Goal: Transaction & Acquisition: Purchase product/service

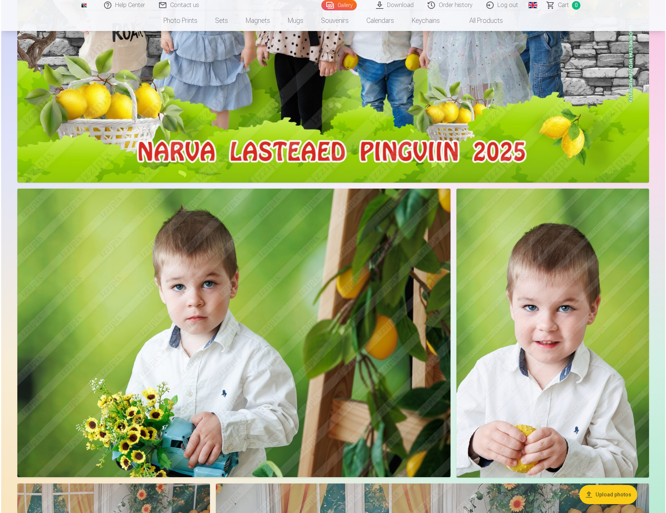
scroll to position [418, 0]
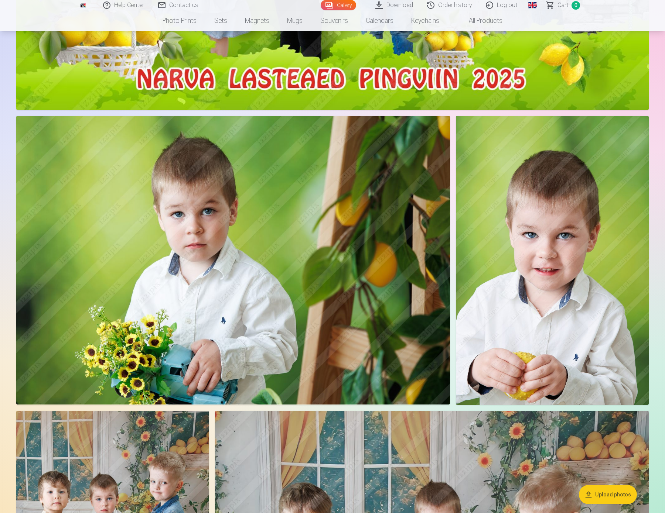
click at [398, 205] on img at bounding box center [232, 260] width 433 height 289
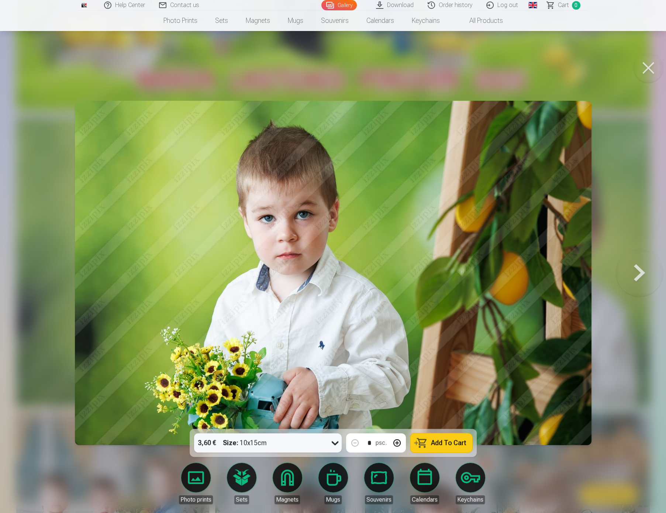
click at [451, 447] on button "Add To Cart" at bounding box center [442, 442] width 62 height 19
click at [439, 443] on span "Add To Cart" at bounding box center [448, 443] width 35 height 7
click at [566, 7] on span "Сart" at bounding box center [563, 5] width 11 height 9
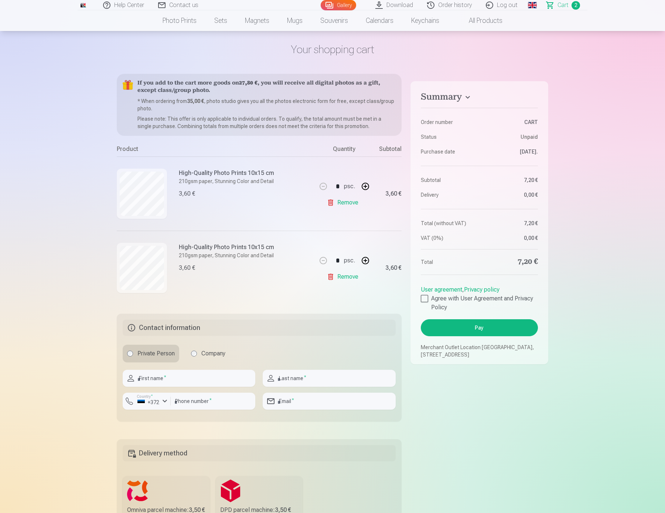
scroll to position [27, 0]
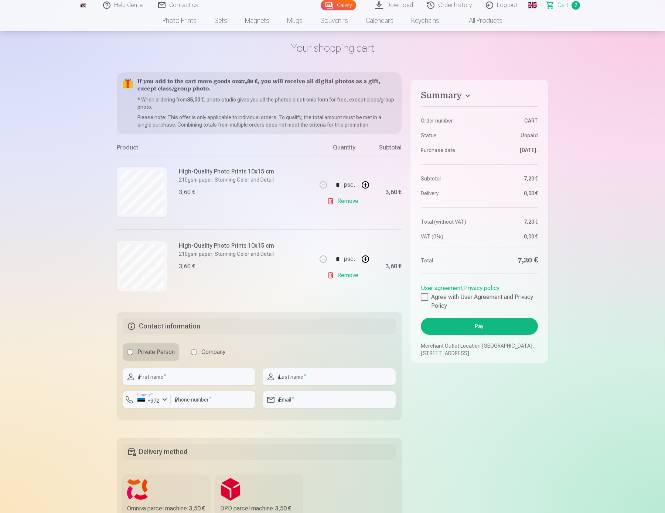
click at [344, 277] on link "Remove" at bounding box center [344, 275] width 34 height 15
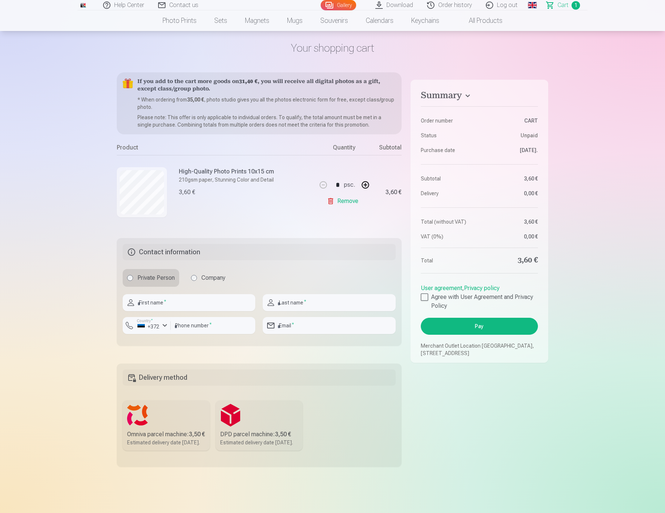
click at [353, 202] on link "Remove" at bounding box center [344, 201] width 34 height 15
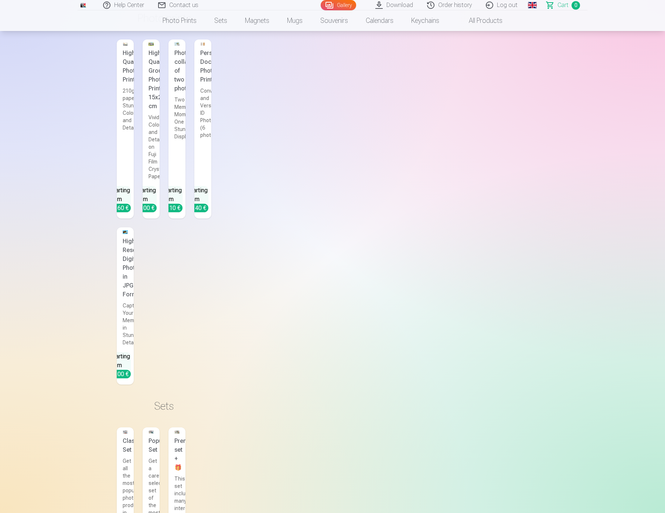
scroll to position [0, 0]
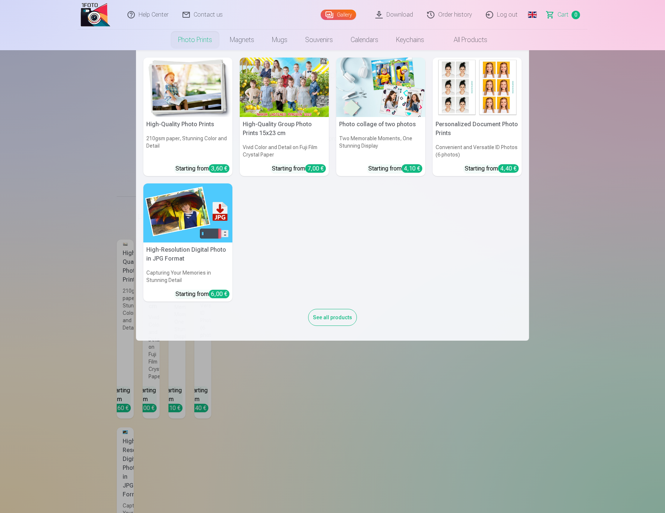
click at [107, 95] on nav "High-Quality Photo Prints 210gsm paper, Stunning Color and Detail Starting from…" at bounding box center [332, 195] width 665 height 291
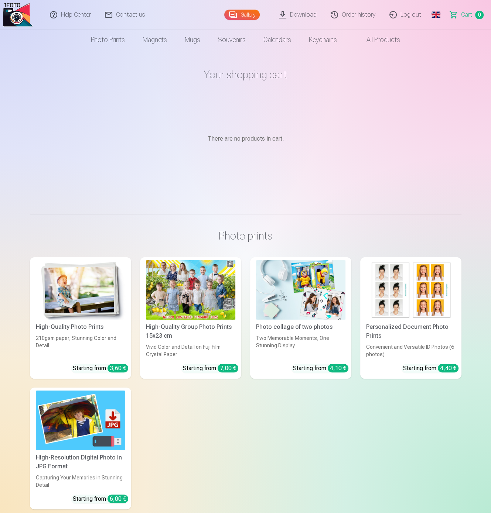
click at [73, 291] on img at bounding box center [80, 289] width 89 height 59
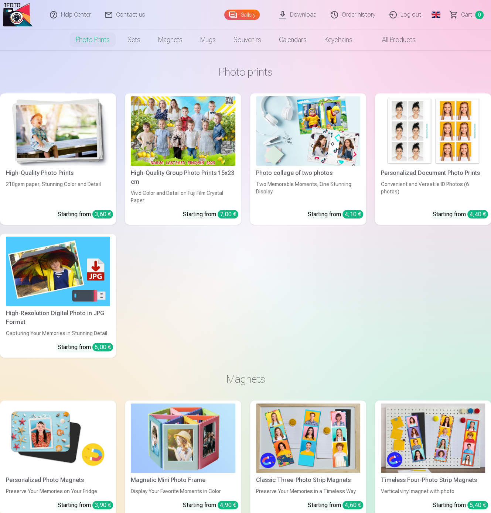
click at [94, 151] on img at bounding box center [58, 130] width 104 height 69
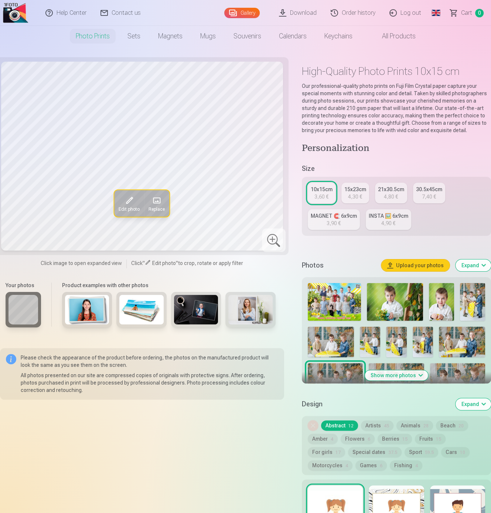
scroll to position [8, 0]
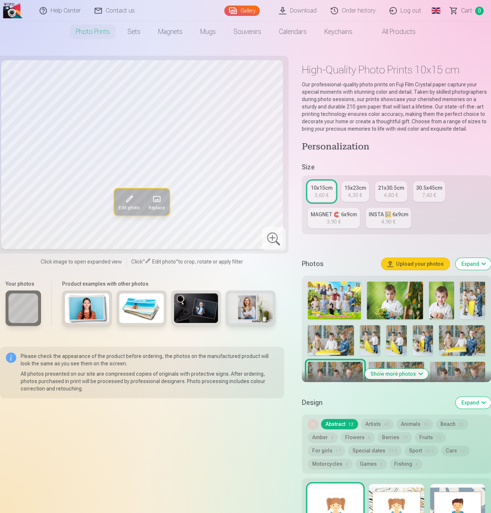
click at [464, 11] on span "Сart" at bounding box center [466, 10] width 11 height 9
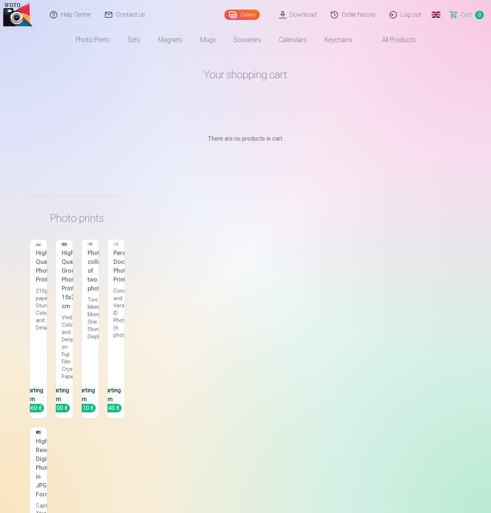
click at [42, 264] on div "High-Quality Photo Prints" at bounding box center [38, 266] width 11 height 35
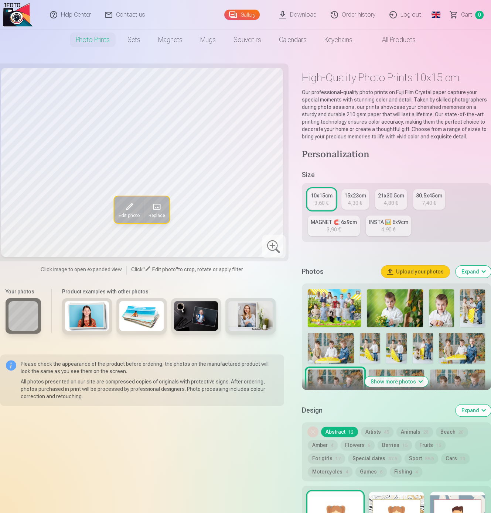
click at [275, 246] on div at bounding box center [274, 247] width 24 height 24
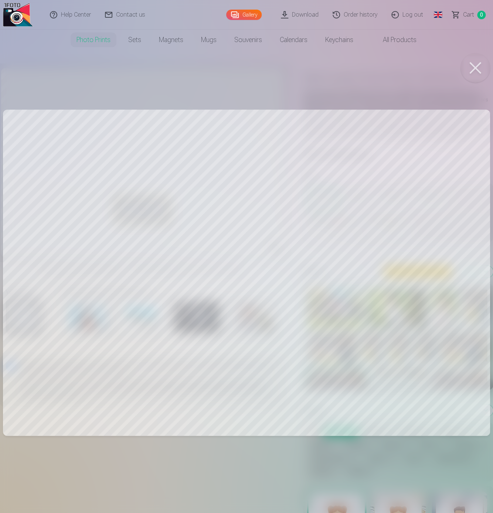
click at [478, 72] on button at bounding box center [475, 68] width 30 height 30
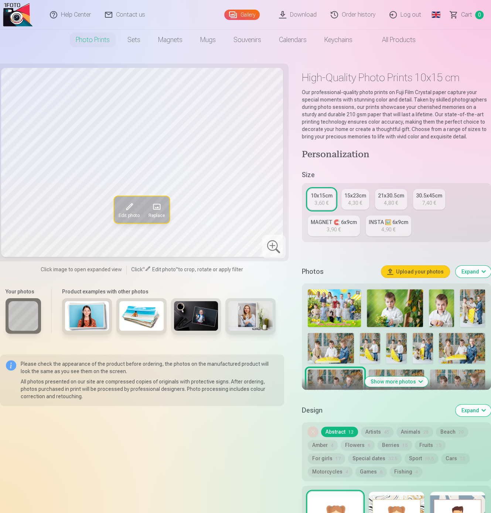
click at [438, 308] on img at bounding box center [441, 308] width 25 height 38
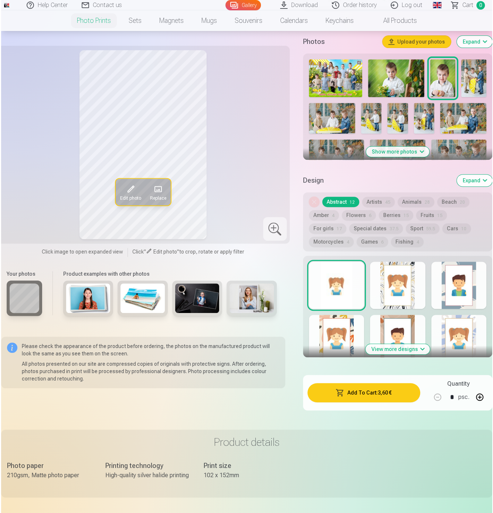
scroll to position [402, 0]
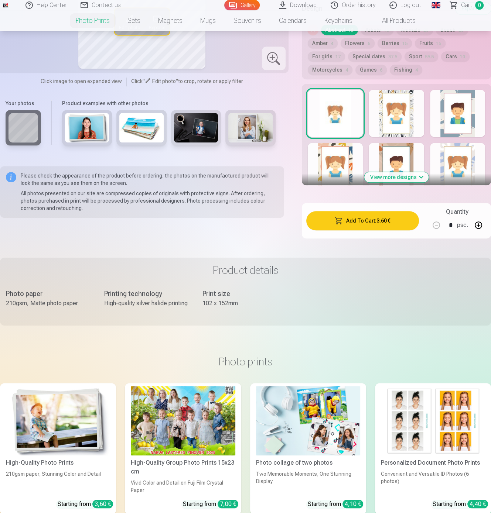
click at [400, 151] on div at bounding box center [396, 166] width 55 height 47
click at [374, 221] on button "Add To Cart : 3,60 €" at bounding box center [362, 220] width 113 height 19
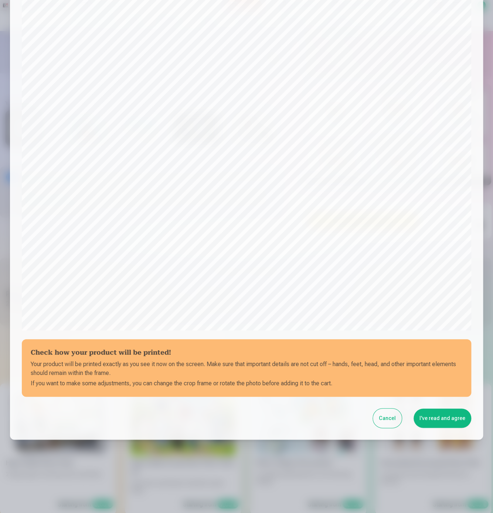
scroll to position [50, 0]
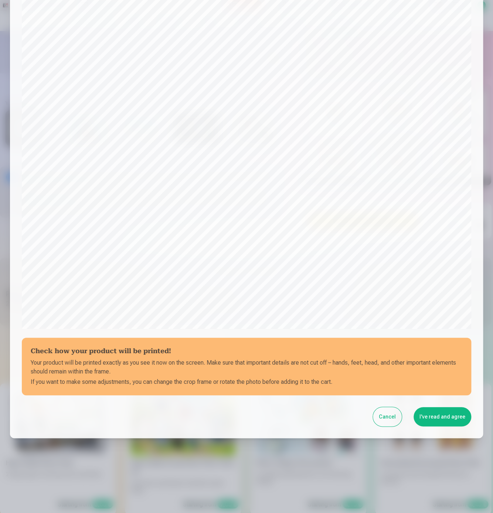
click at [449, 419] on button "I've read and agree" at bounding box center [442, 416] width 58 height 19
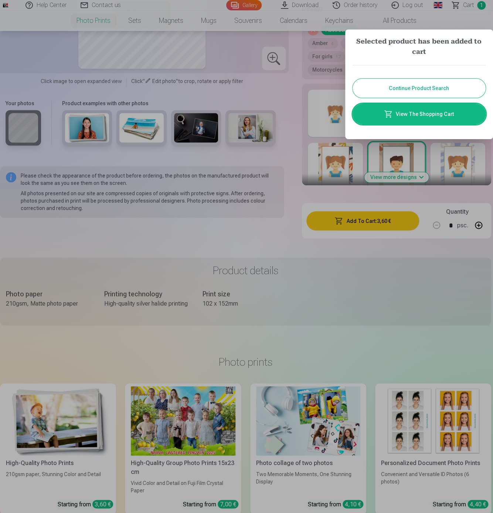
click at [436, 117] on link "View The Shopping Cart" at bounding box center [418, 114] width 133 height 21
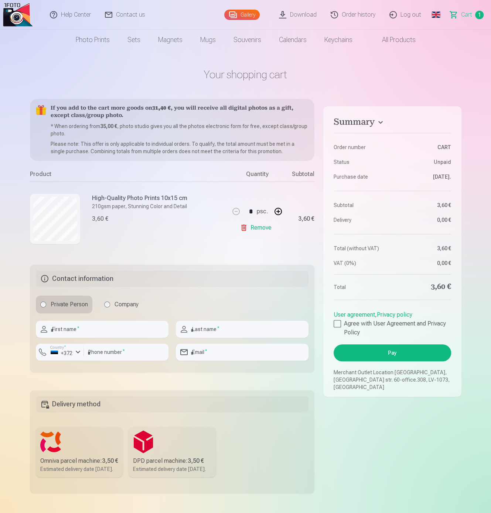
click at [436, 15] on link "Global" at bounding box center [435, 15] width 15 height 30
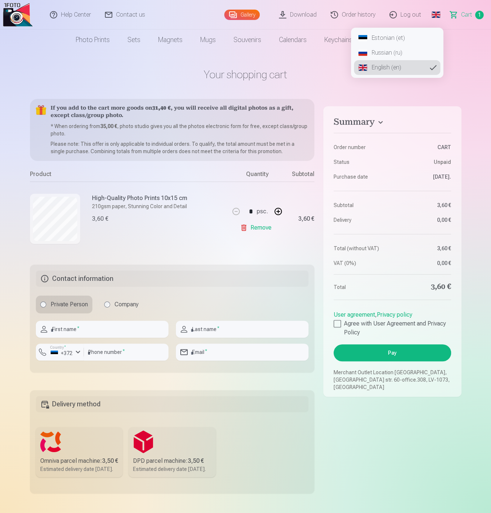
click at [379, 55] on link "Russian (ru)" at bounding box center [397, 52] width 86 height 15
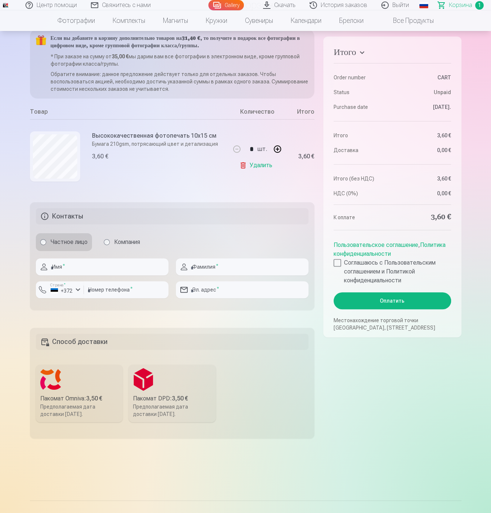
scroll to position [70, 0]
click at [276, 147] on button at bounding box center [277, 149] width 18 height 18
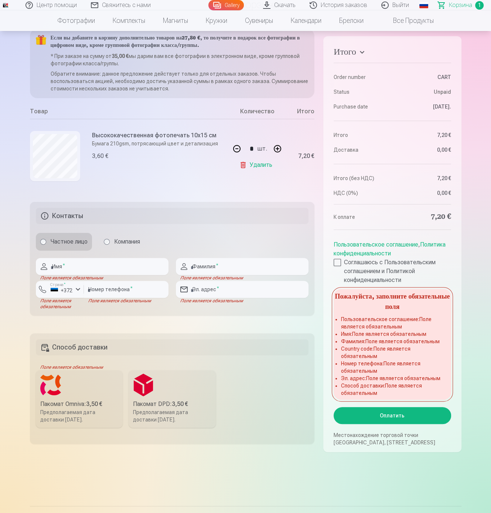
click at [275, 148] on button at bounding box center [277, 149] width 18 height 18
click at [275, 148] on div "* шт." at bounding box center [257, 149] width 58 height 18
click at [275, 148] on button at bounding box center [277, 149] width 18 height 18
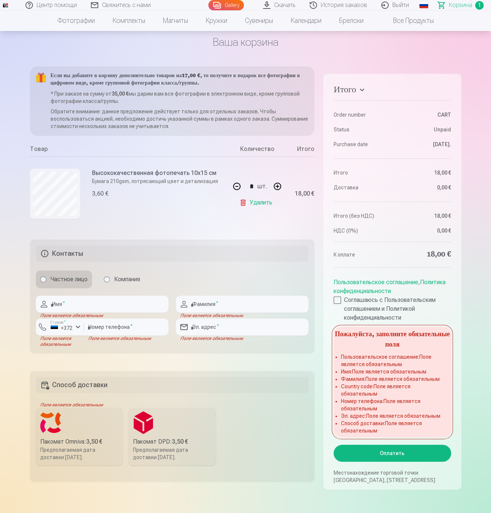
scroll to position [0, 0]
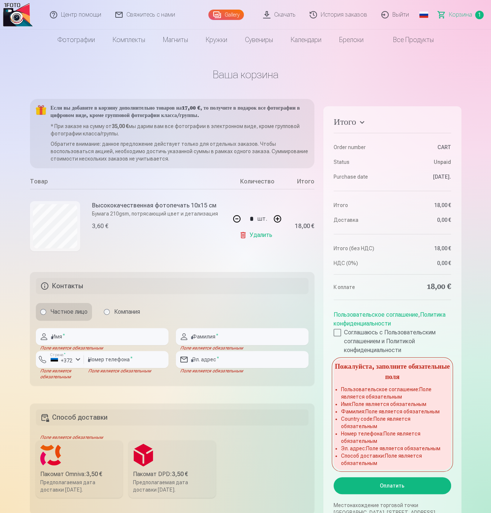
click at [236, 220] on button at bounding box center [237, 219] width 18 height 18
type input "*"
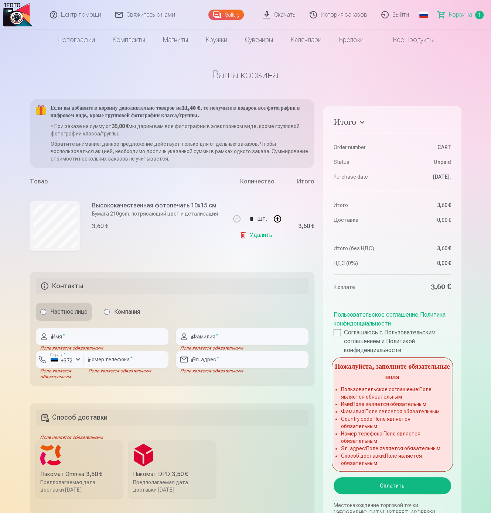
click at [258, 236] on link "Удалить" at bounding box center [257, 235] width 36 height 15
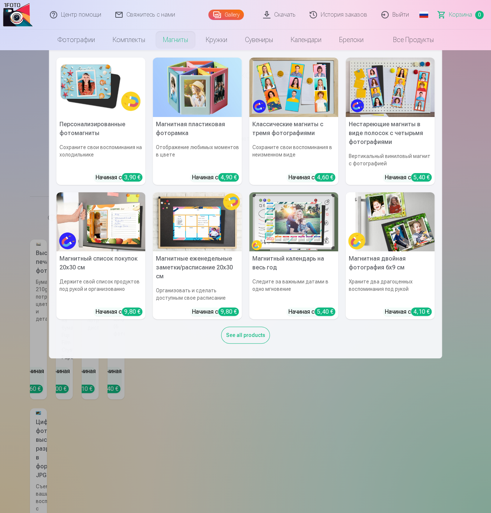
click at [179, 42] on link "Магниты" at bounding box center [175, 40] width 43 height 21
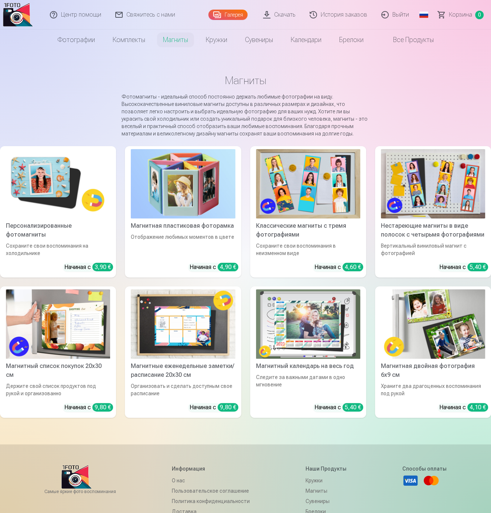
click at [180, 150] on link "Магнитная пластиковая фоторамка Отображение любимых моментов в цвете Начиная с …" at bounding box center [183, 211] width 116 height 131
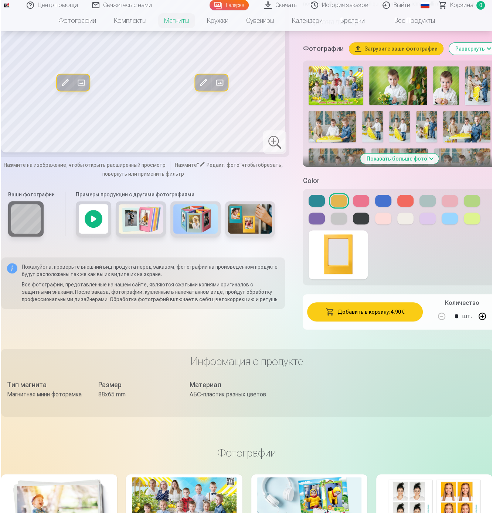
scroll to position [177, 0]
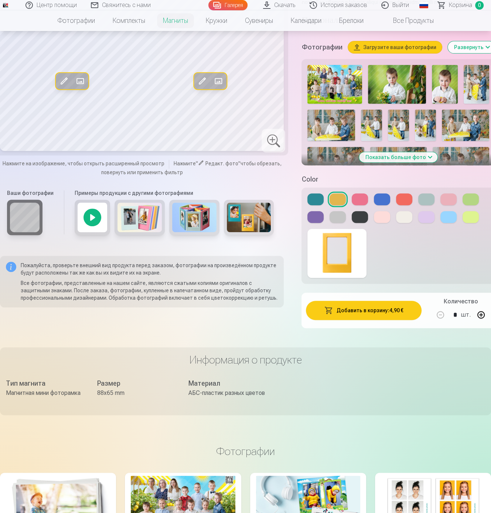
click at [343, 320] on button "Добавить в корзину : 4,90 €" at bounding box center [364, 310] width 116 height 19
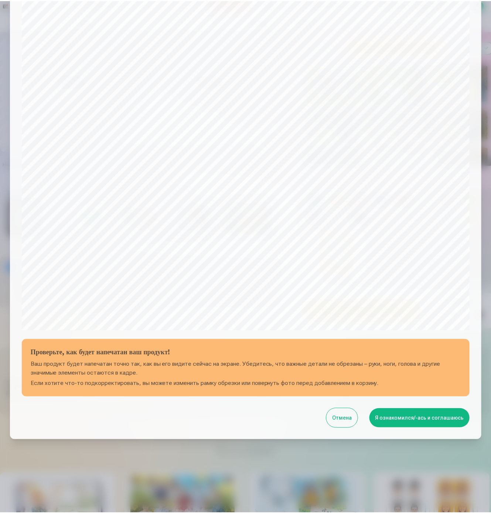
scroll to position [50, 0]
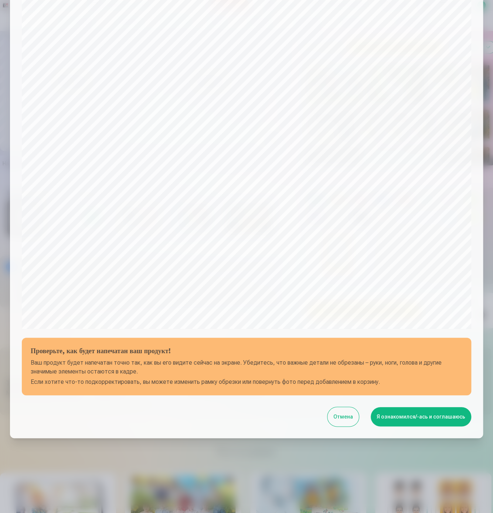
click at [408, 418] on button "Я ознакомился/-ась и соглашаюсь" at bounding box center [420, 416] width 100 height 19
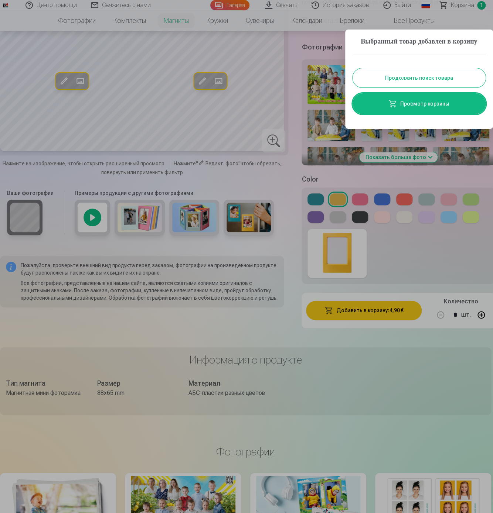
click at [424, 88] on button "Продолжить поиск товара" at bounding box center [418, 77] width 133 height 19
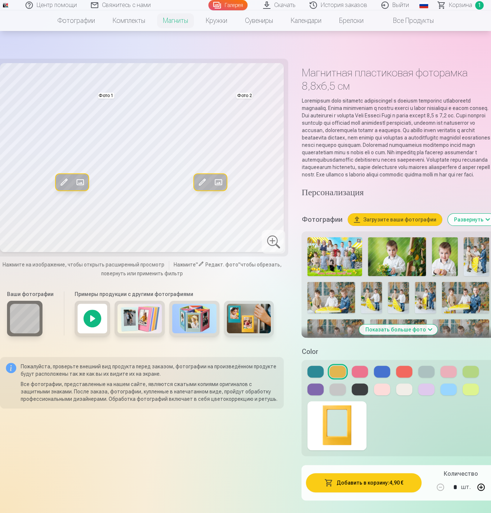
scroll to position [0, 0]
